Goal: Navigation & Orientation: Find specific page/section

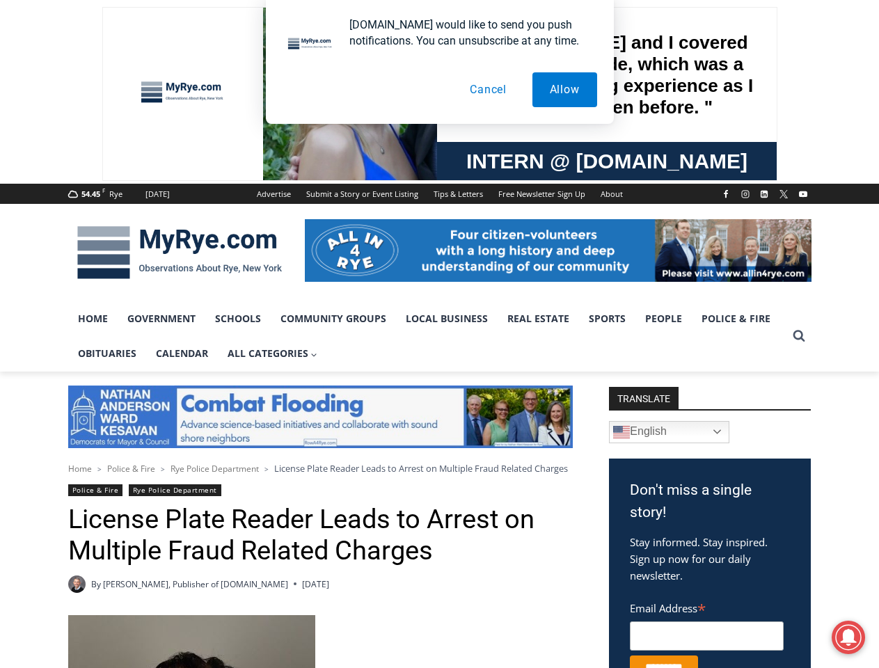
click at [273, 353] on span "All Categories Expand" at bounding box center [273, 353] width 90 height 15
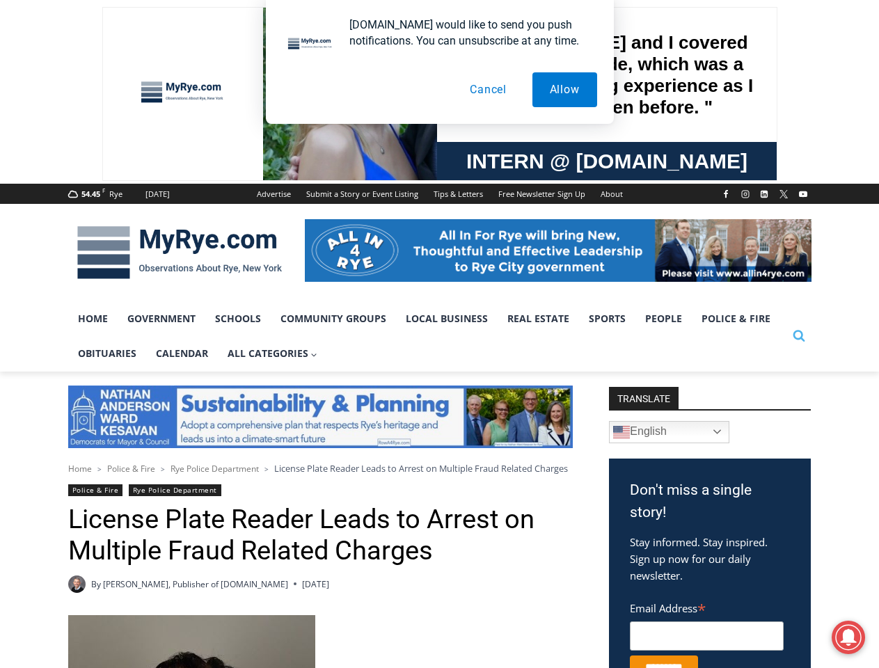
click at [799, 336] on icon "Search" at bounding box center [799, 335] width 13 height 13
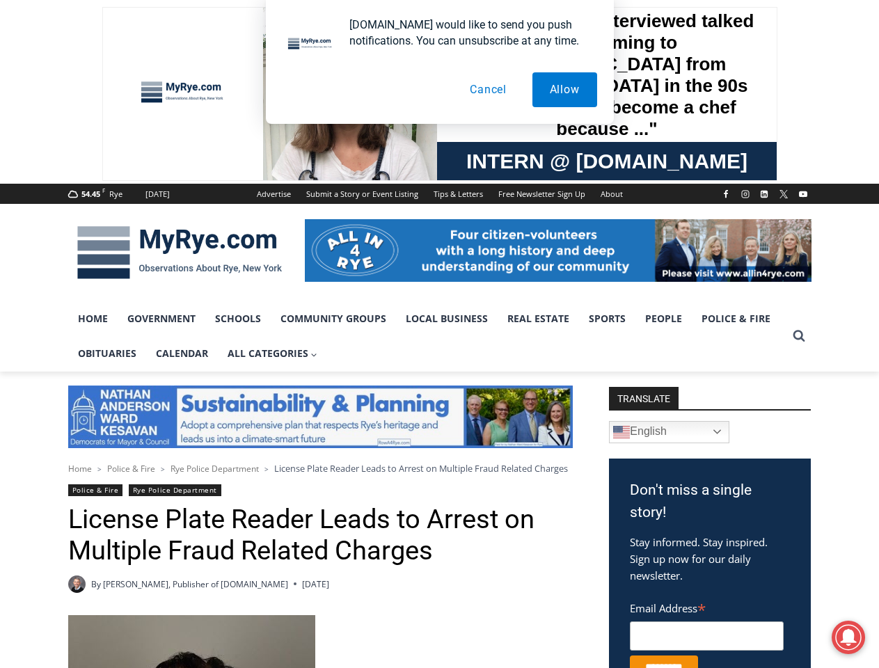
click at [710, 573] on div at bounding box center [439, 334] width 879 height 668
click at [848, 637] on icon at bounding box center [848, 637] width 16 height 17
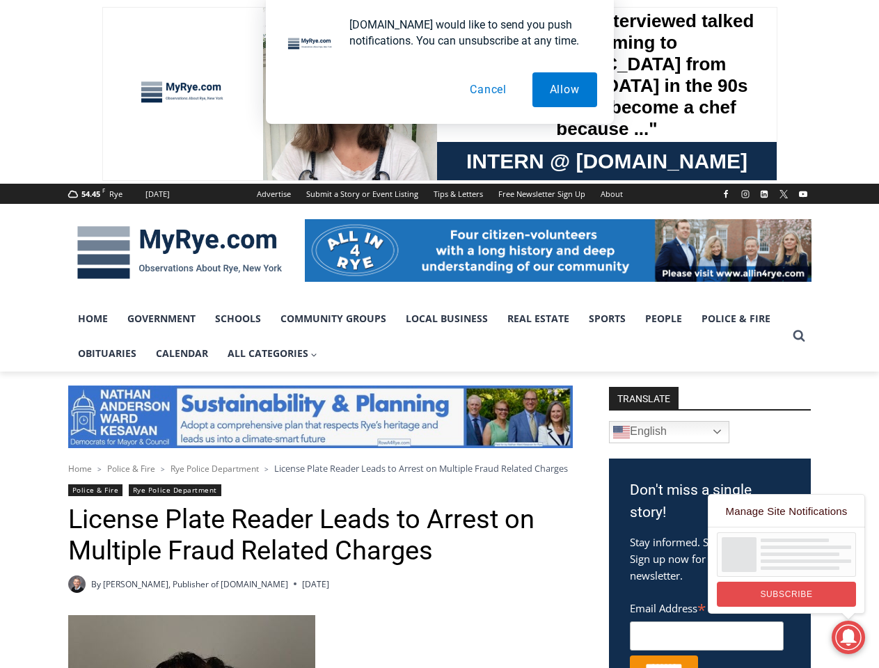
click at [564, 90] on button "Allow" at bounding box center [564, 89] width 65 height 35
